Goal: Information Seeking & Learning: Check status

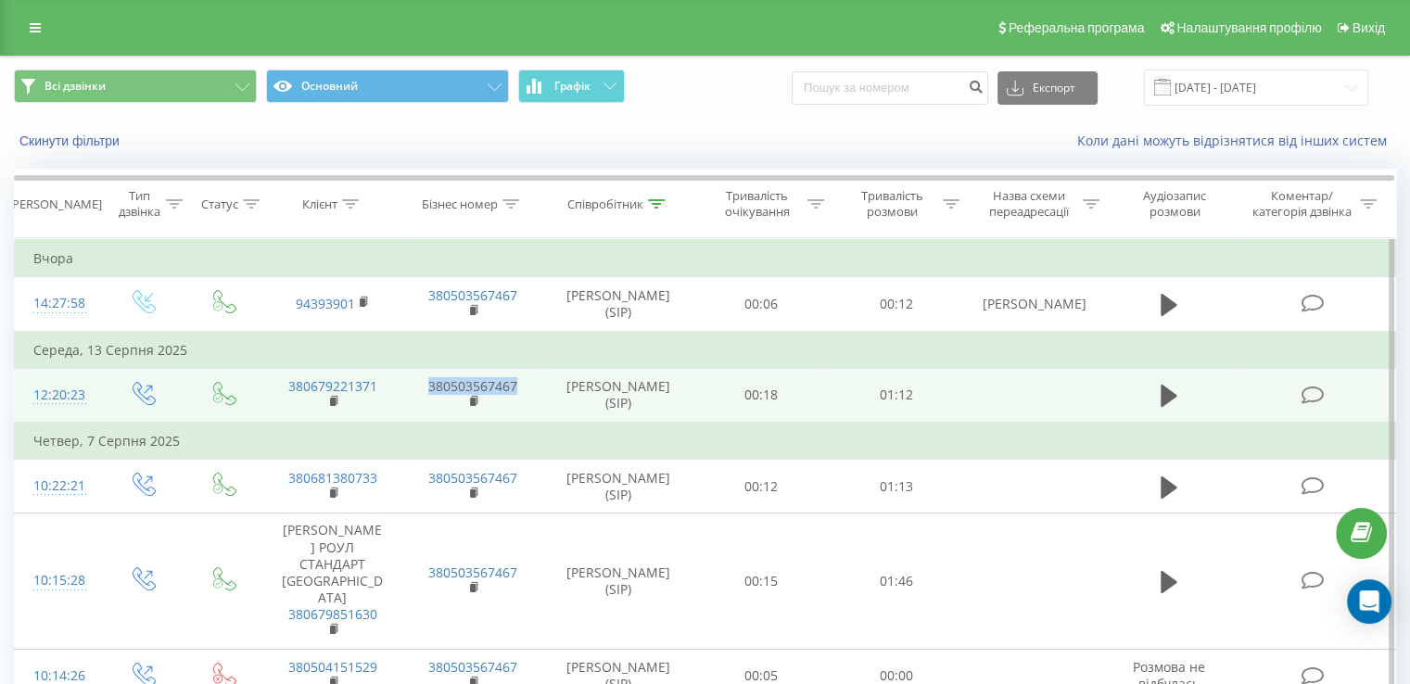
drag, startPoint x: 527, startPoint y: 379, endPoint x: 426, endPoint y: 383, distance: 101.1
click at [426, 383] on td "380503567467" at bounding box center [472, 395] width 140 height 55
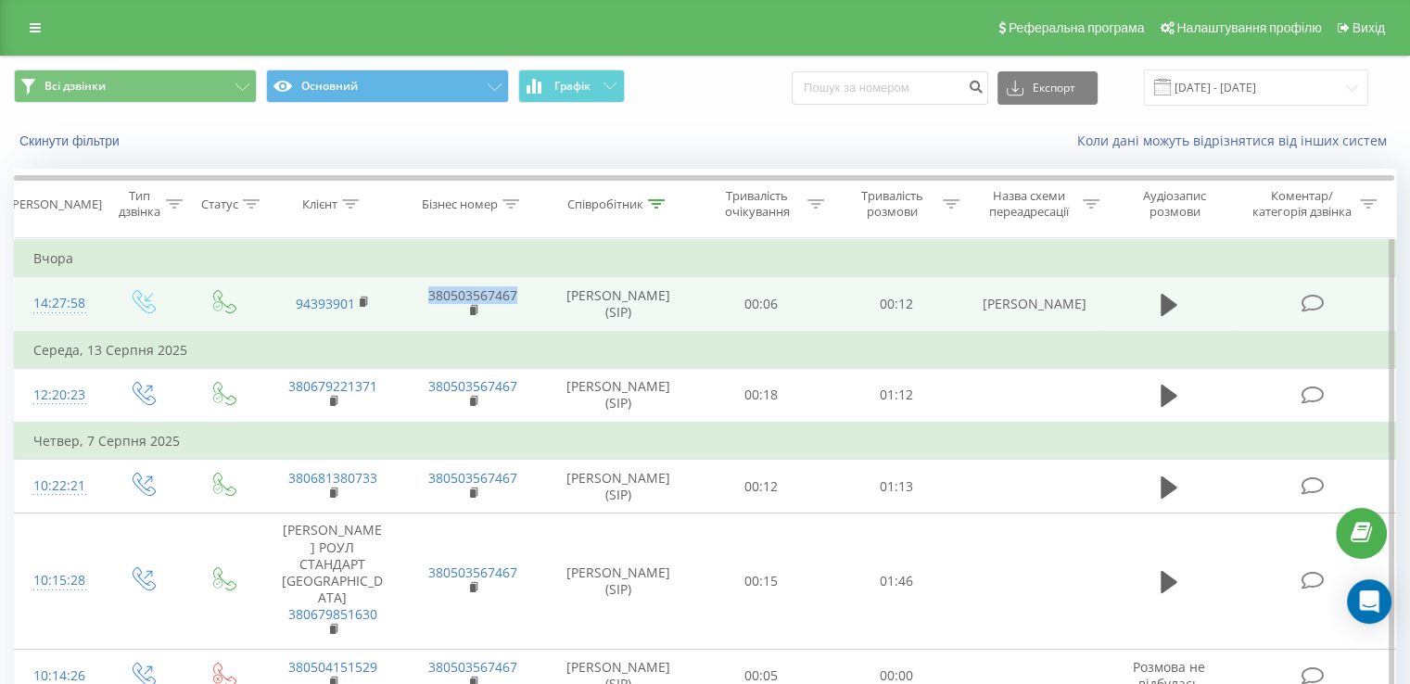
drag, startPoint x: 415, startPoint y: 296, endPoint x: 516, endPoint y: 301, distance: 101.2
click at [516, 301] on td "380503567467" at bounding box center [472, 304] width 140 height 55
copy link "380503567467"
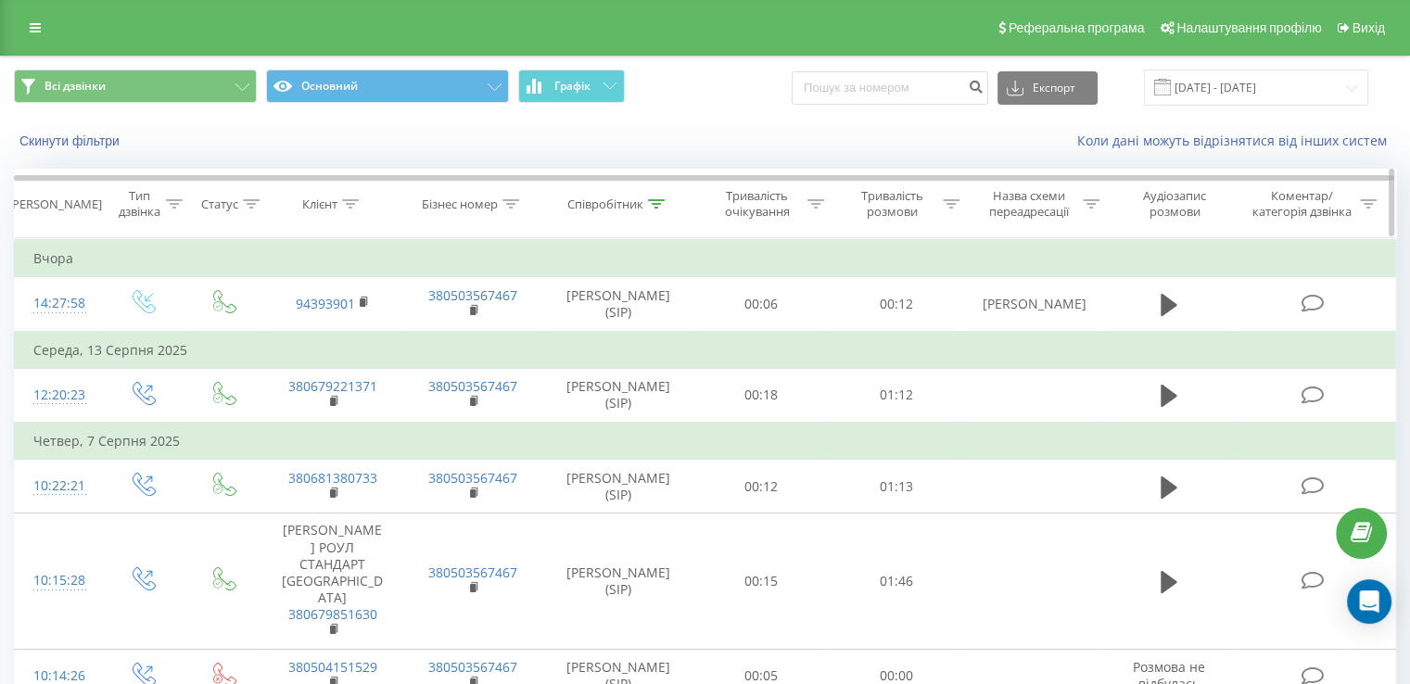
click at [511, 201] on icon at bounding box center [510, 203] width 17 height 9
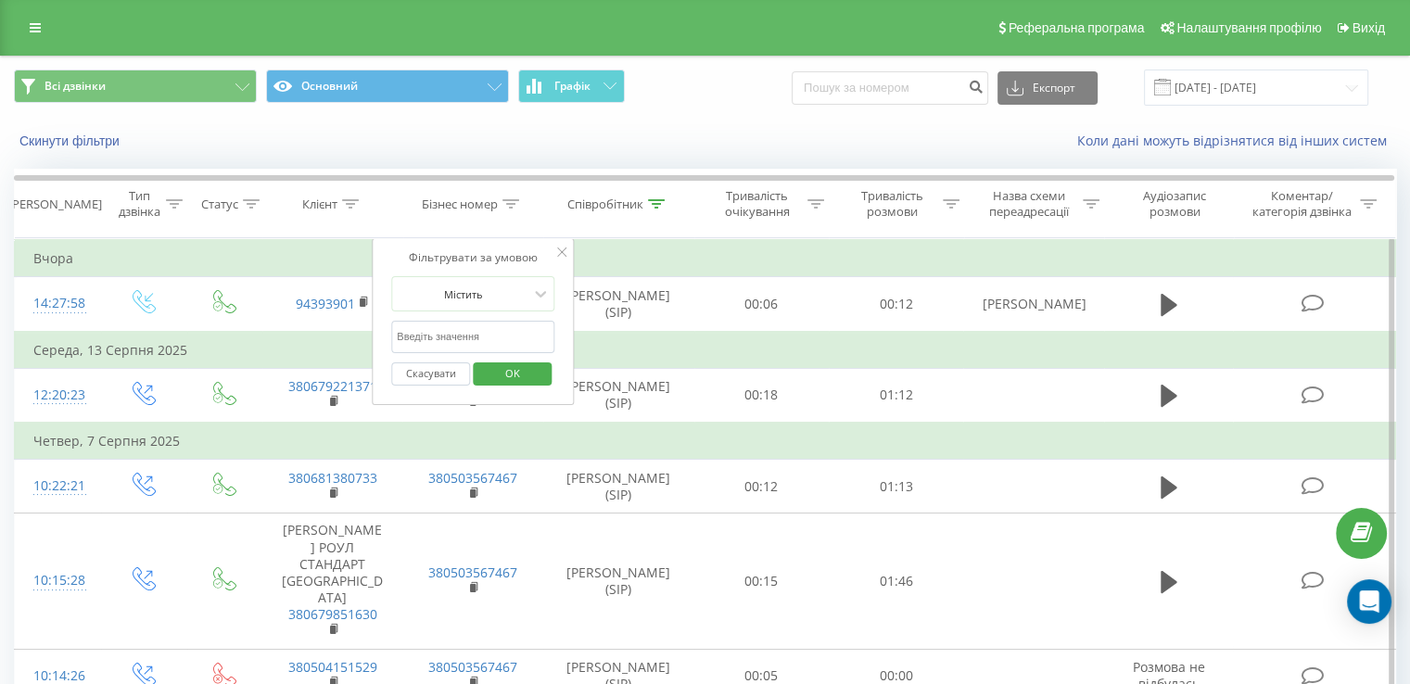
click at [500, 324] on input "text" at bounding box center [472, 337] width 163 height 32
drag, startPoint x: 500, startPoint y: 324, endPoint x: 509, endPoint y: 315, distance: 12.5
click at [500, 324] on input "text" at bounding box center [472, 337] width 163 height 32
click at [604, 207] on div "Співробітник" at bounding box center [605, 205] width 76 height 16
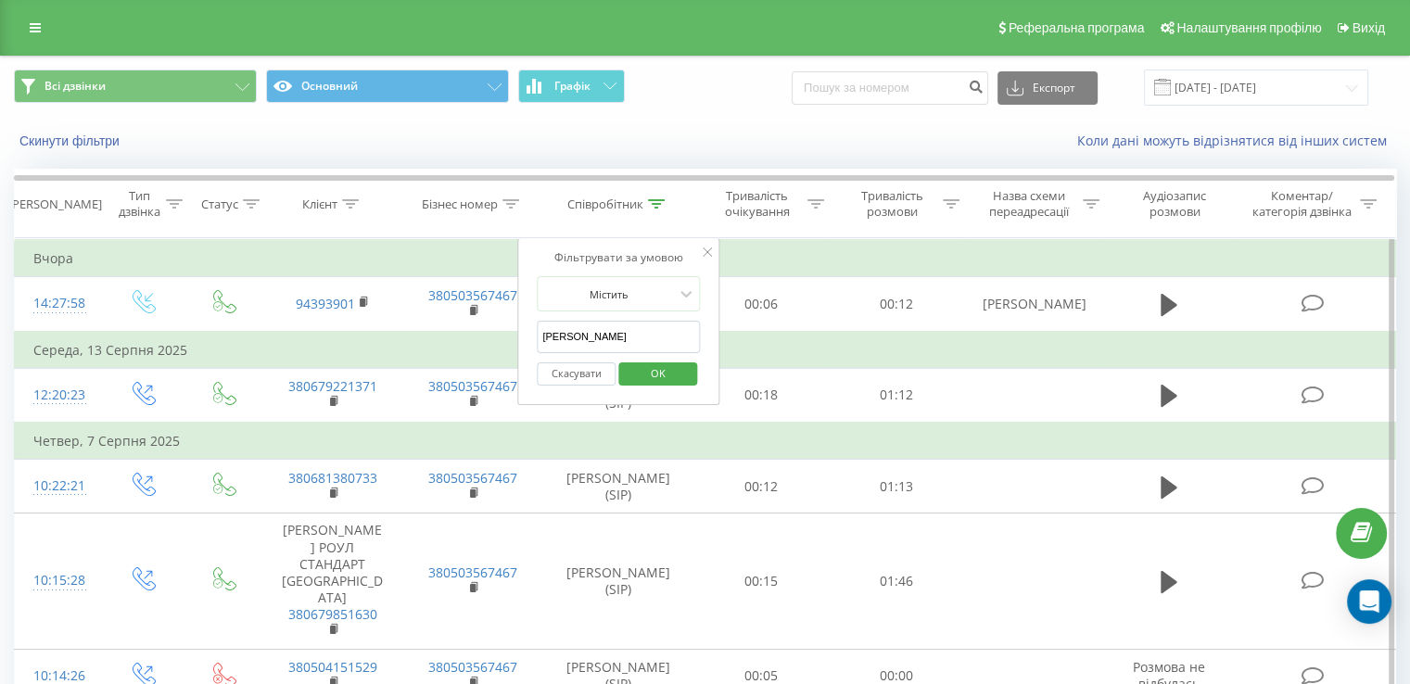
click at [642, 339] on input "[PERSON_NAME]" at bounding box center [618, 337] width 163 height 32
drag, startPoint x: 616, startPoint y: 327, endPoint x: 463, endPoint y: 357, distance: 156.7
click at [560, 368] on button "Скасувати" at bounding box center [576, 373] width 79 height 23
